Goal: Information Seeking & Learning: Learn about a topic

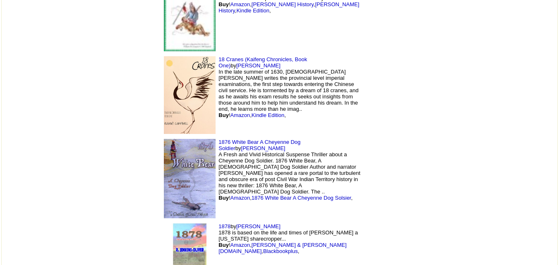
scroll to position [670, 0]
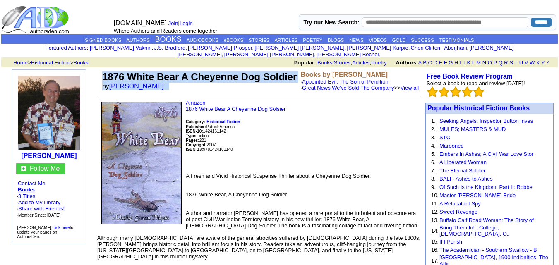
drag, startPoint x: 183, startPoint y: 90, endPoint x: 103, endPoint y: 70, distance: 81.8
click at [103, 70] on td "1876 White Bear A Cheyenne Dog Soldier by Charles S. Philpott" at bounding box center [200, 81] width 199 height 23
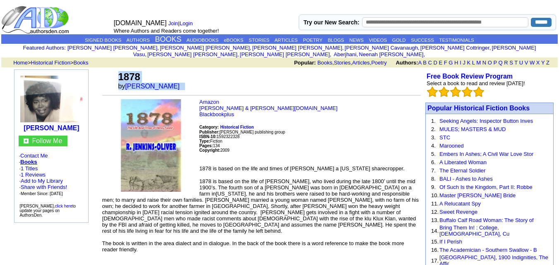
click at [203, 84] on tr "1878 by [PERSON_NAME]" at bounding box center [261, 81] width 319 height 22
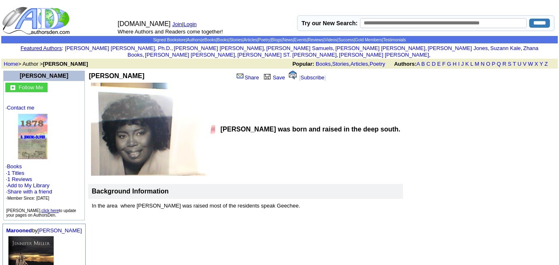
click at [123, 72] on b "[PERSON_NAME]" at bounding box center [116, 75] width 55 height 7
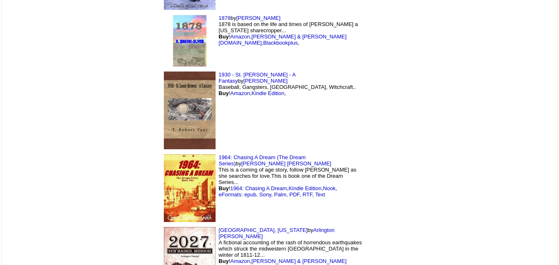
scroll to position [880, 0]
